Goal: Navigation & Orientation: Understand site structure

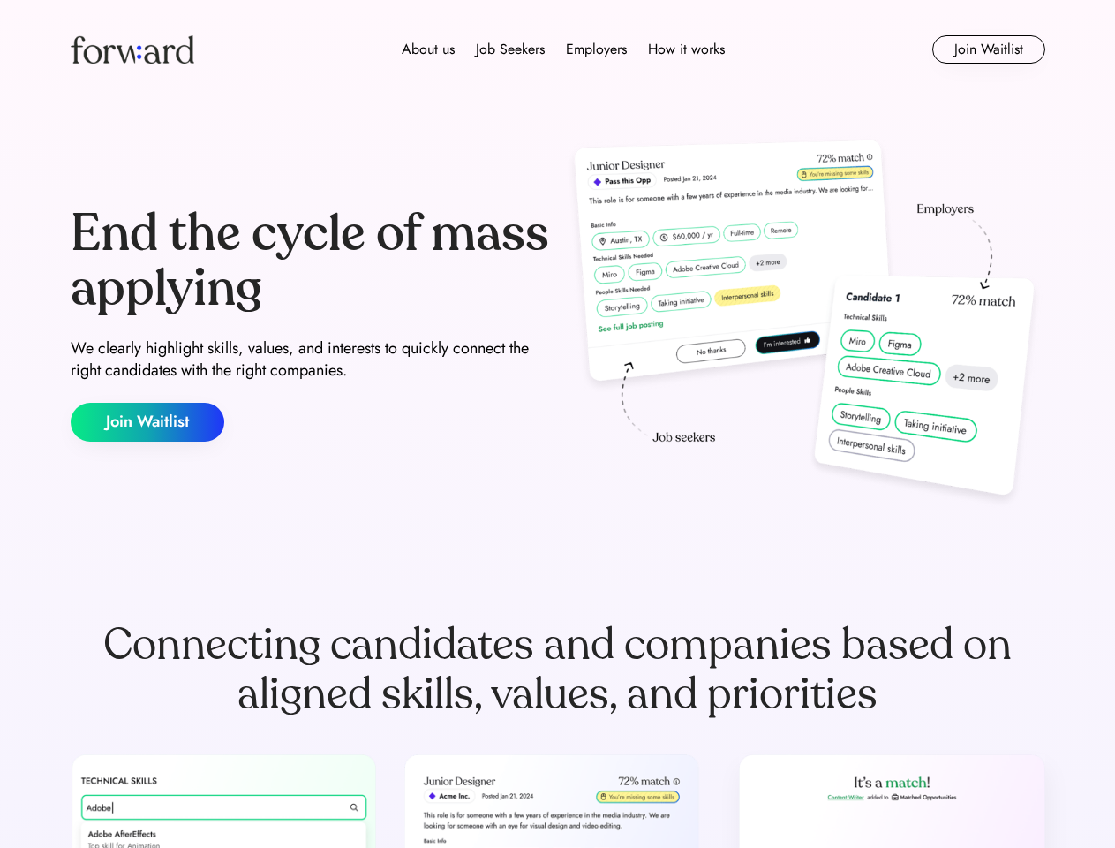
click at [557, 424] on div "End the cycle of mass applying We clearly highlight skills, values, and interes…" at bounding box center [558, 324] width 975 height 380
click at [558, 49] on div "About us Job Seekers Employers How it works" at bounding box center [563, 49] width 696 height 21
click at [132, 49] on img at bounding box center [133, 49] width 124 height 28
click at [563, 49] on div "About us Job Seekers Employers How it works" at bounding box center [563, 49] width 696 height 21
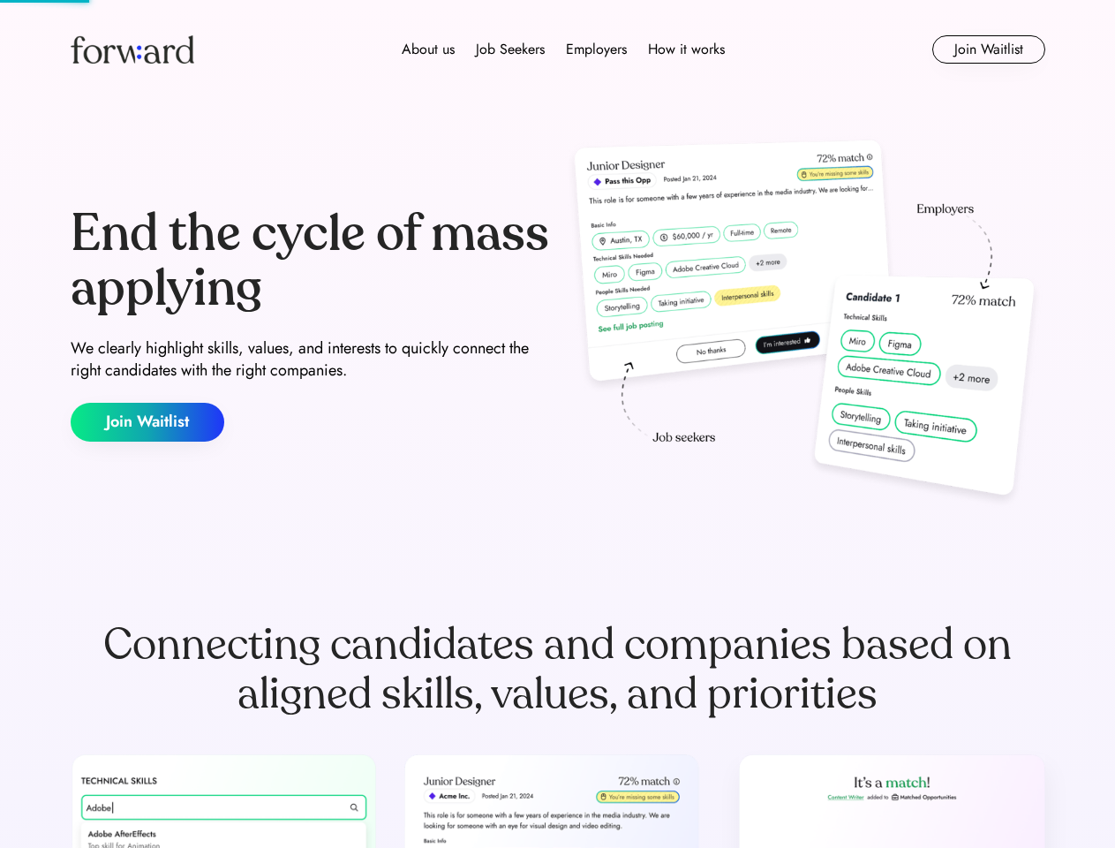
click at [428, 49] on div "About us" at bounding box center [428, 49] width 53 height 21
click at [510, 49] on div "Job Seekers" at bounding box center [510, 49] width 69 height 21
click at [596, 49] on div "Employers" at bounding box center [596, 49] width 61 height 21
click at [685, 49] on div "How it works" at bounding box center [686, 49] width 77 height 21
click at [988, 49] on button "Join Waitlist" at bounding box center [989, 49] width 113 height 28
